Goal: Find specific page/section: Find specific page/section

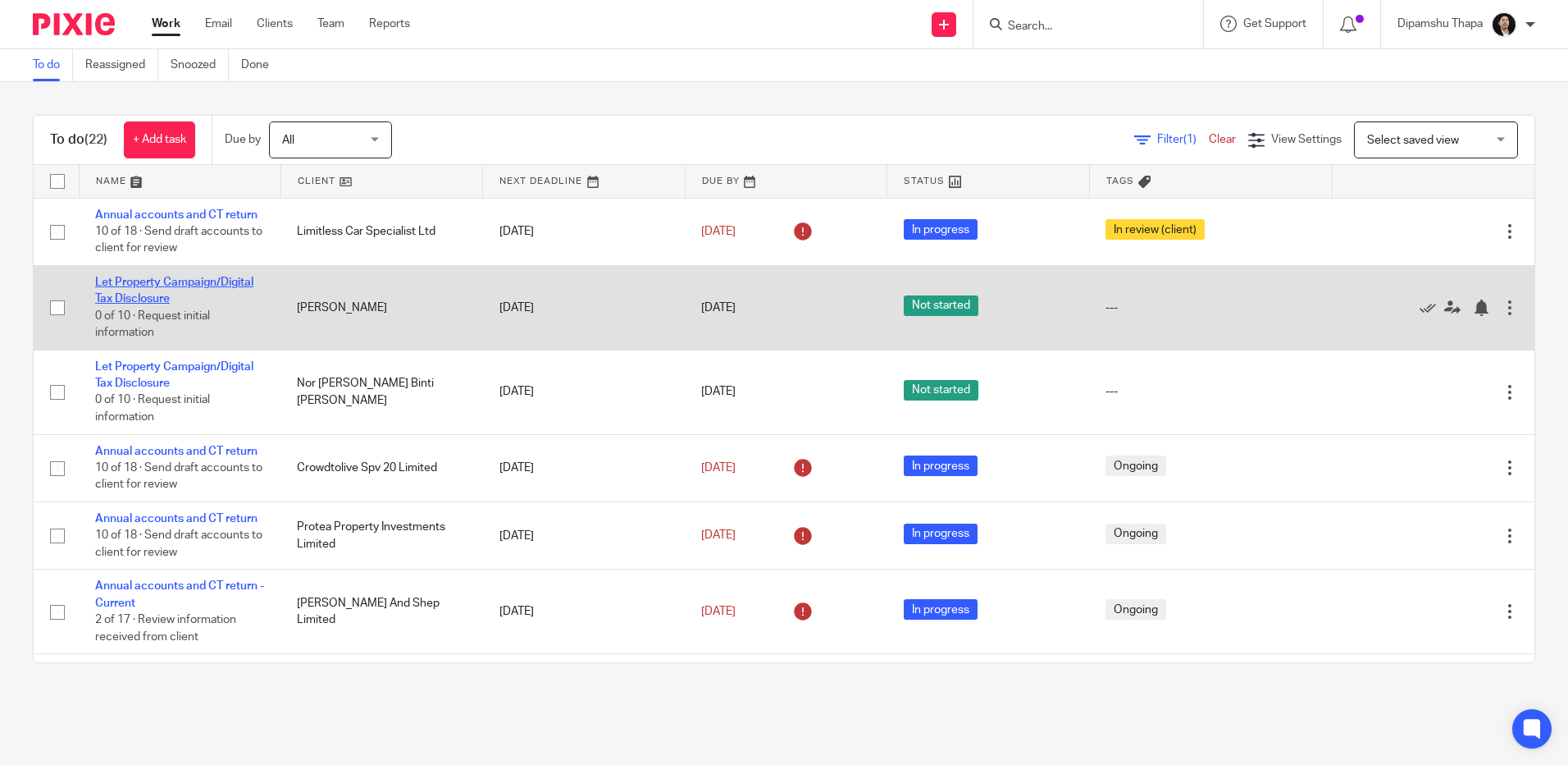
click at [206, 280] on link "Let Property Campaign/Digital Tax Disclosure" at bounding box center [174, 291] width 159 height 28
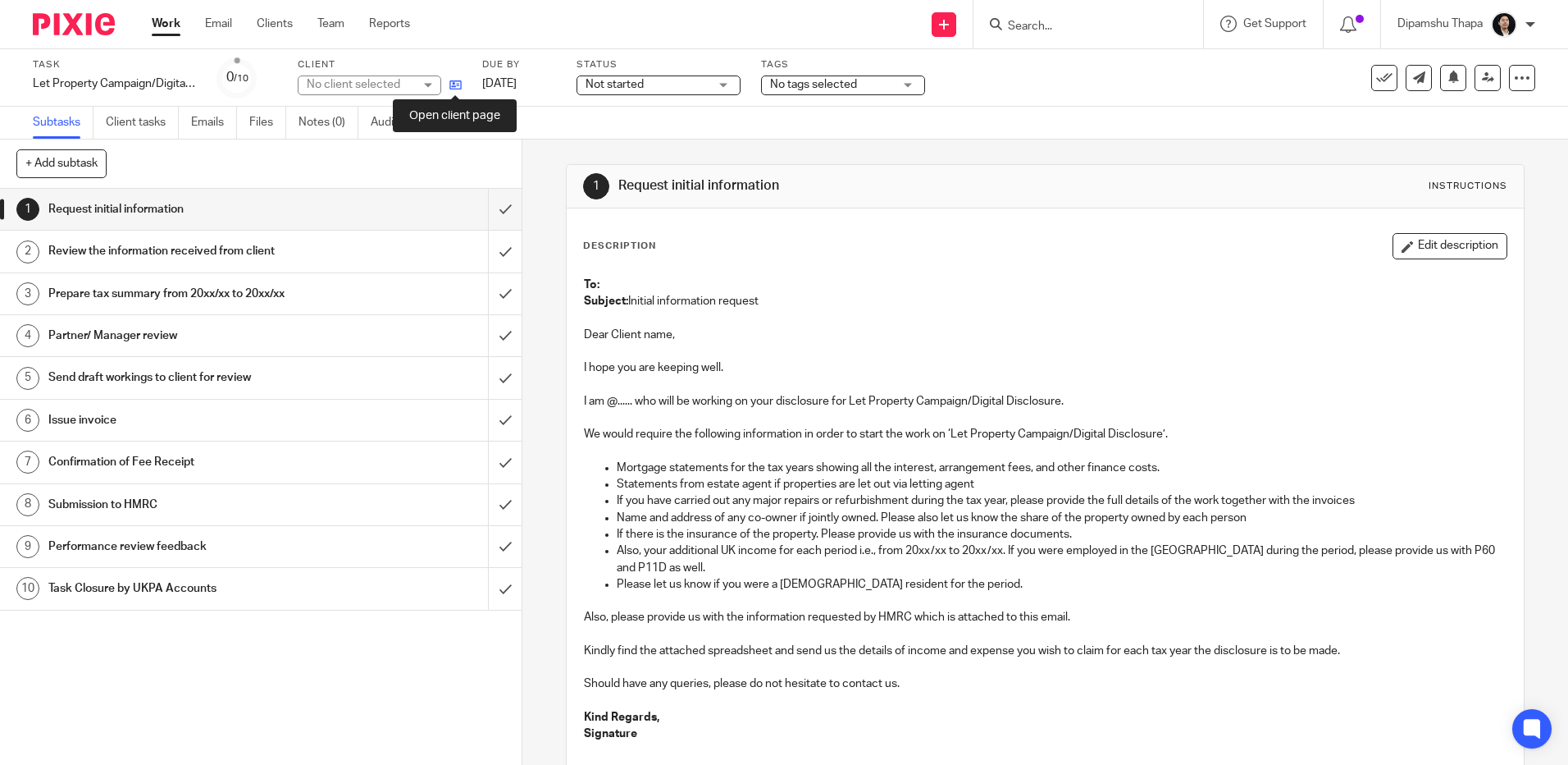
click at [452, 84] on icon at bounding box center [455, 84] width 12 height 12
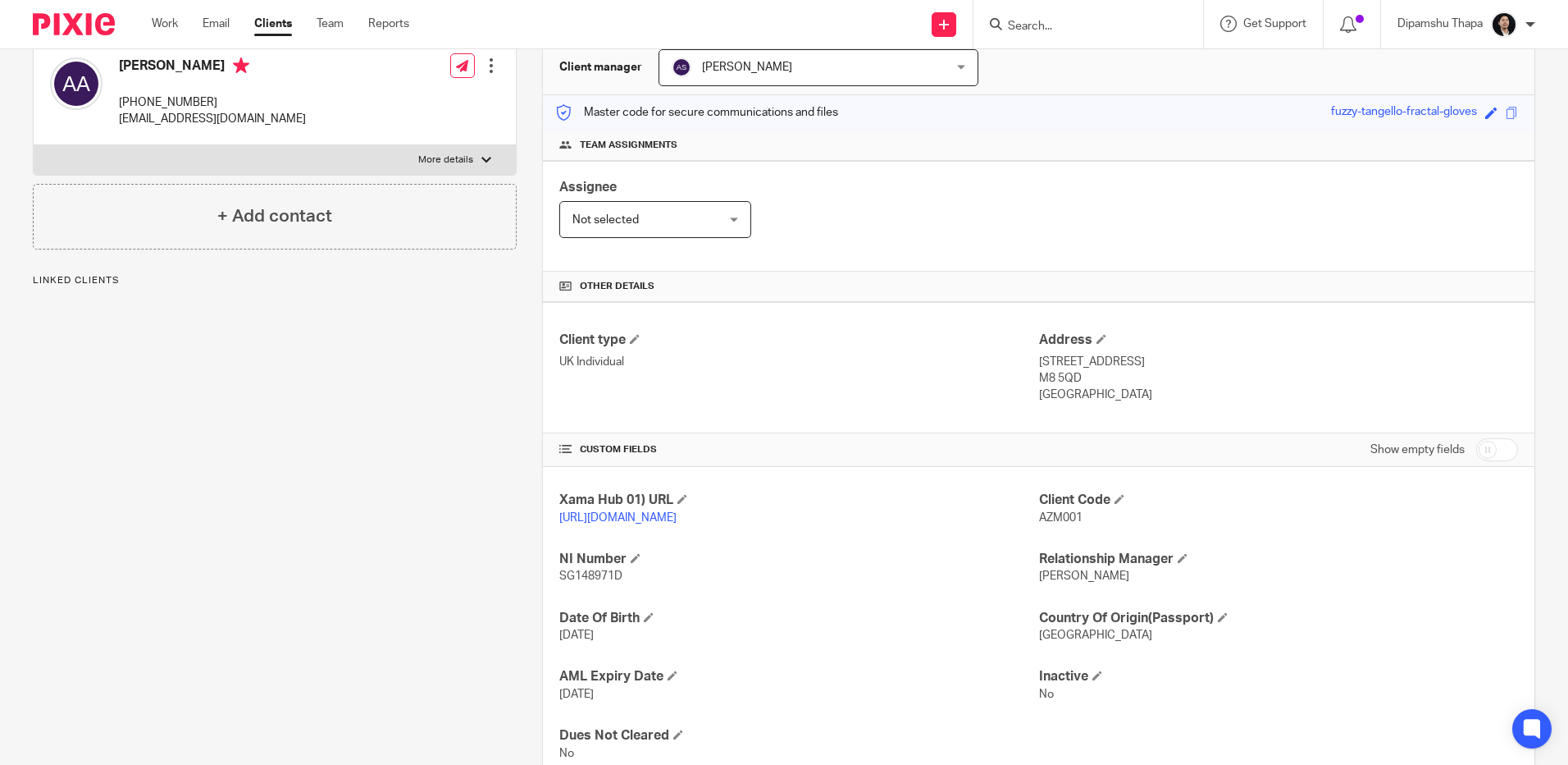
scroll to position [236, 0]
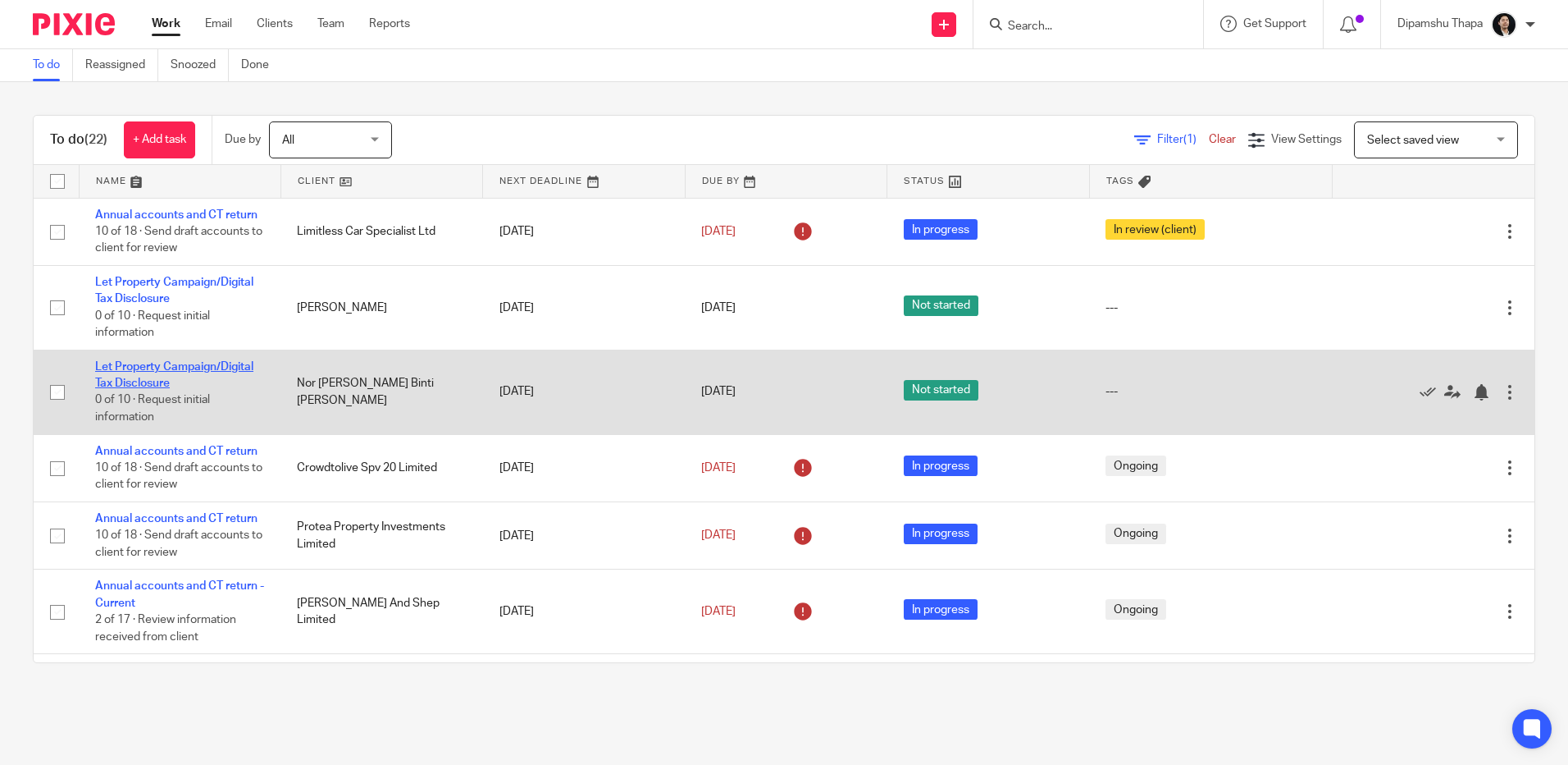
click at [176, 367] on link "Let Property Campaign/Digital Tax Disclosure" at bounding box center [174, 375] width 159 height 28
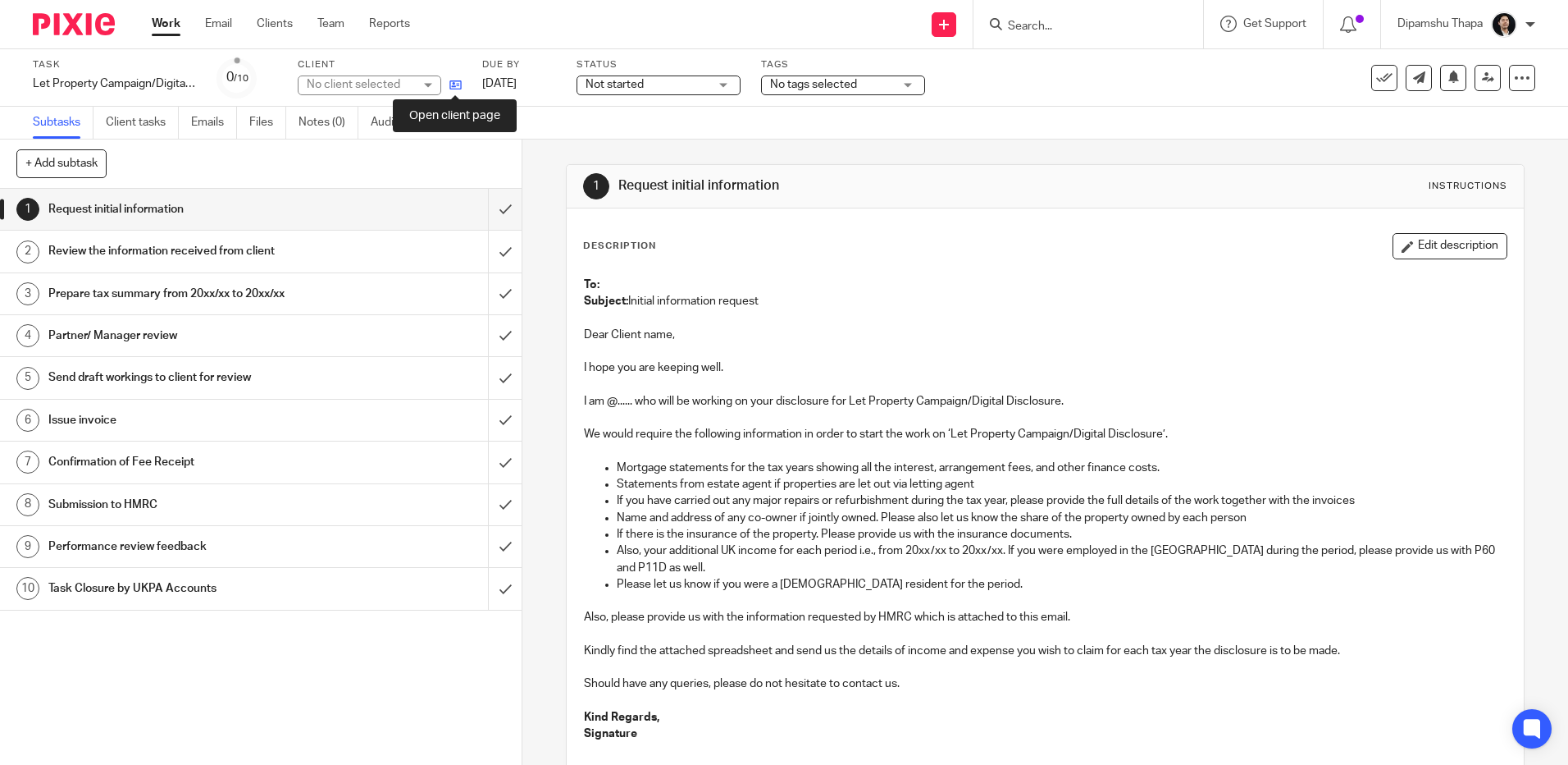
click at [451, 88] on icon at bounding box center [455, 84] width 12 height 12
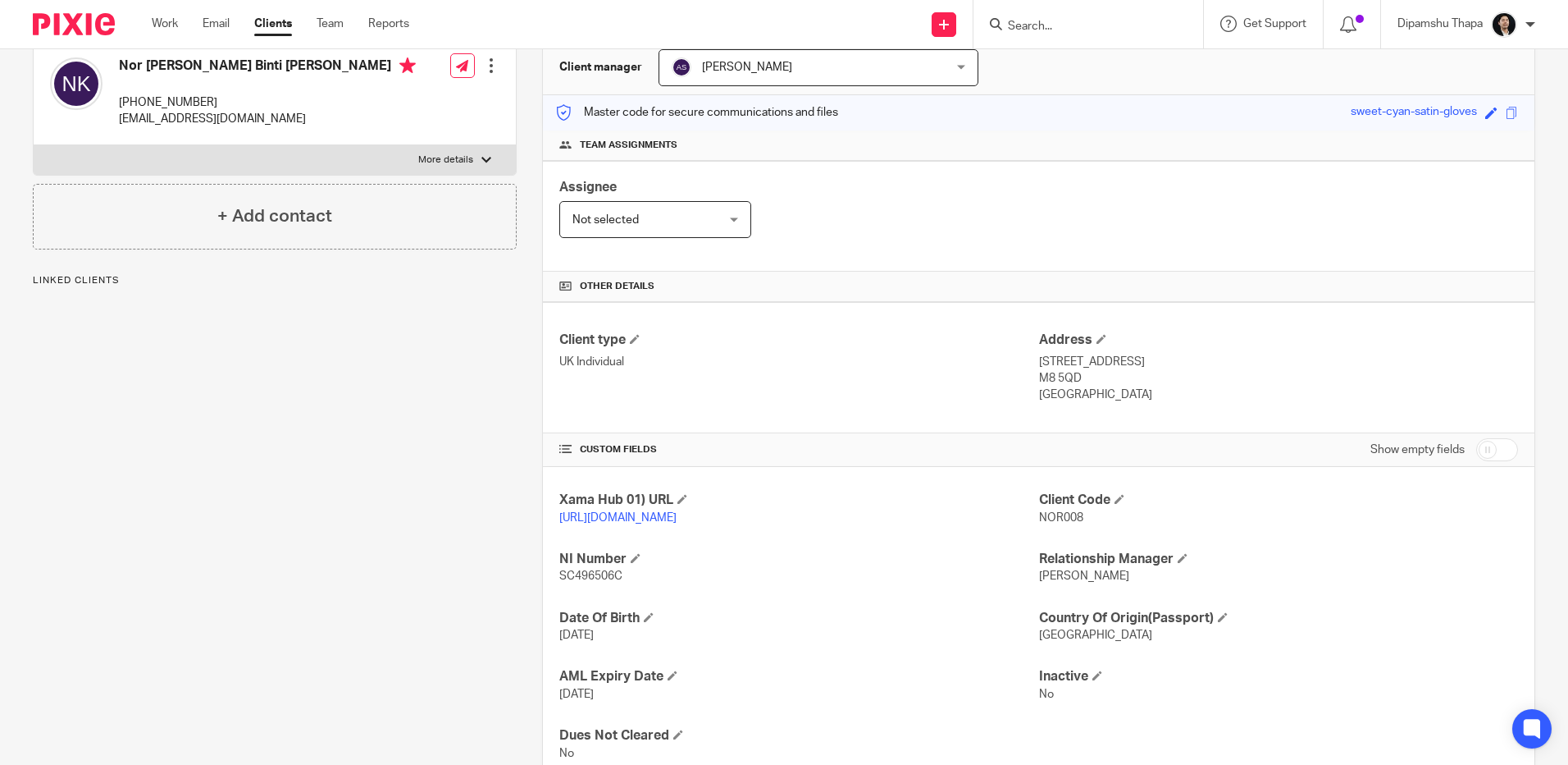
scroll to position [236, 0]
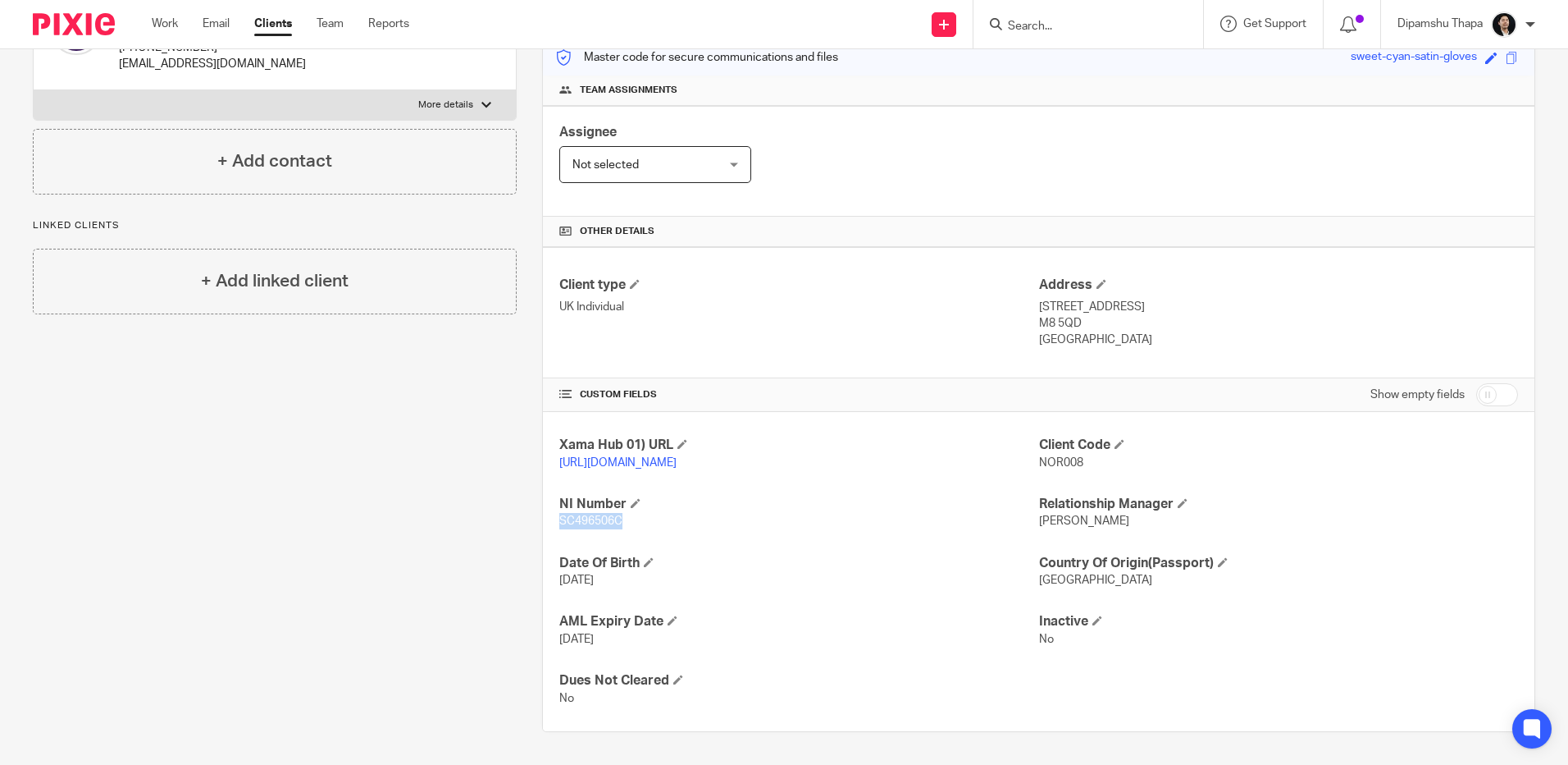
drag, startPoint x: 628, startPoint y: 518, endPoint x: 553, endPoint y: 528, distance: 75.7
click at [553, 528] on div "Xama Hub 01) URL [URL][DOMAIN_NAME] Client Code NOR008 NI Number SC496506C Rela…" at bounding box center [1039, 572] width 992 height 319
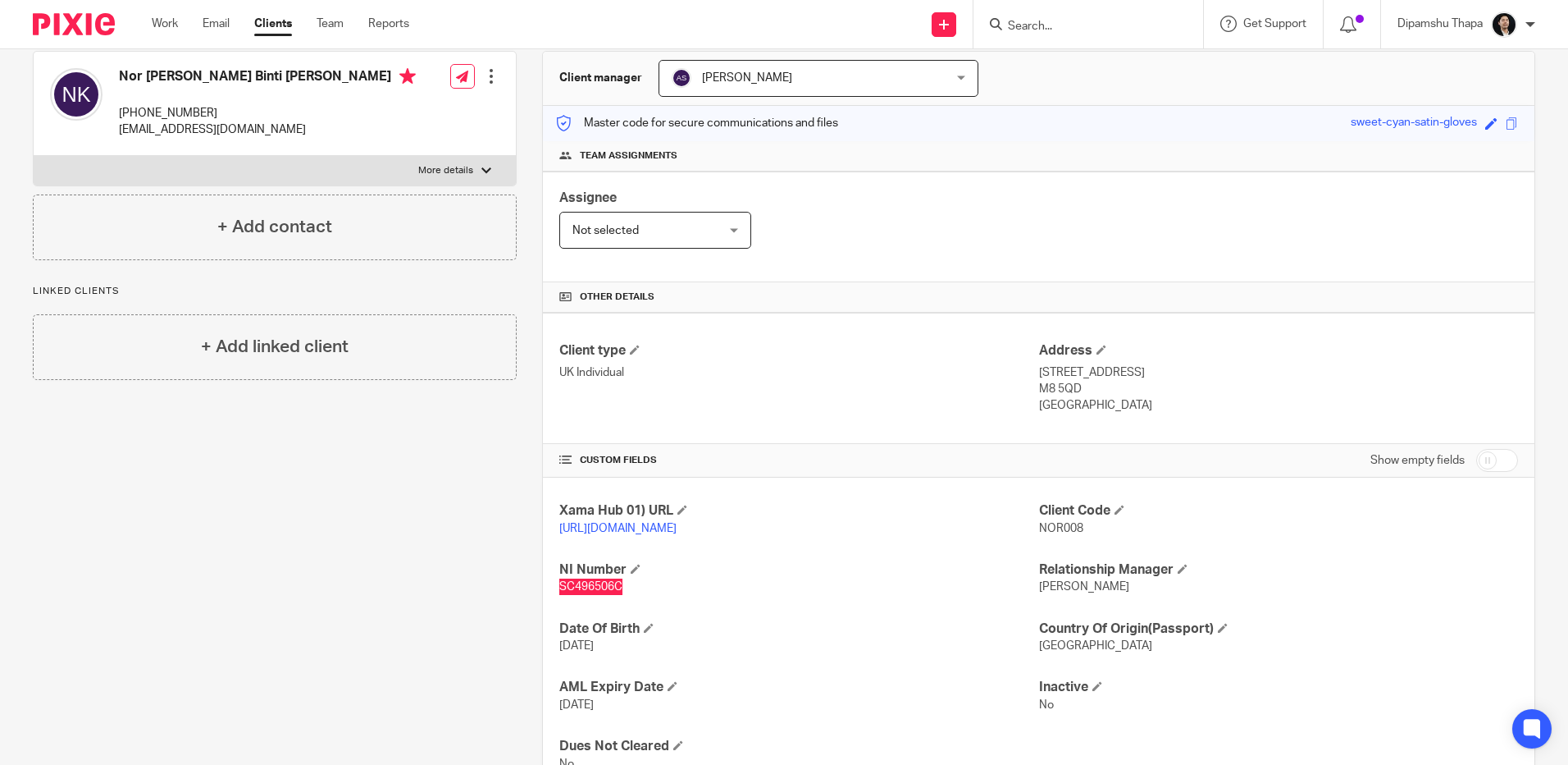
scroll to position [71, 0]
